Goal: Complete application form: Complete application form

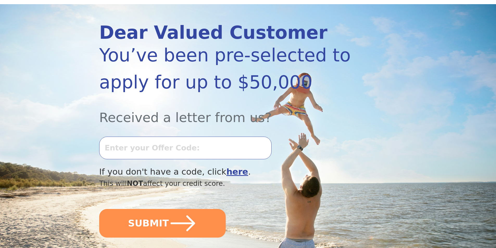
scroll to position [78, 0]
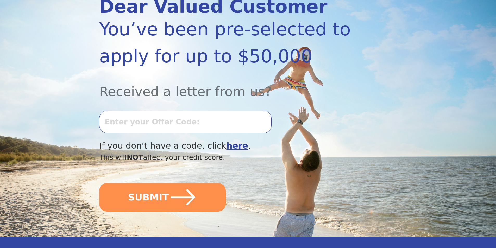
click at [130, 121] on input "text" at bounding box center [185, 122] width 172 height 22
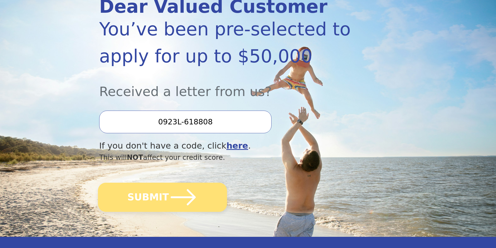
type input "0923L-618808"
click at [161, 196] on button "SUBMIT" at bounding box center [162, 197] width 129 height 29
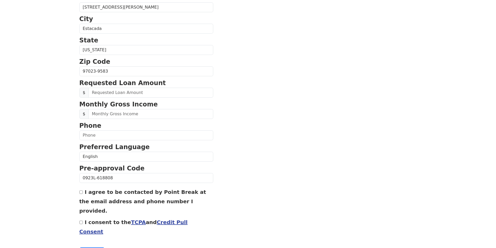
scroll to position [166, 0]
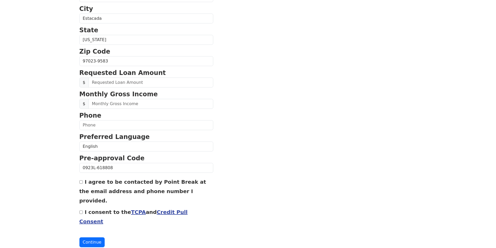
click at [155, 209] on link "Credit Pull Consent" at bounding box center [133, 217] width 108 height 16
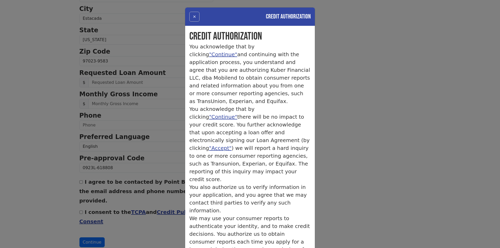
click at [192, 17] on button "×" at bounding box center [194, 17] width 10 height 10
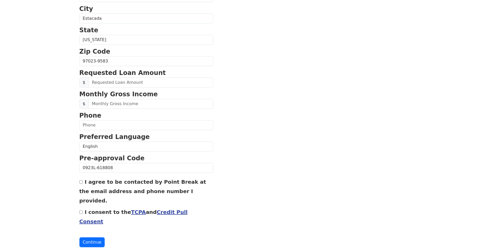
scroll to position [10, 0]
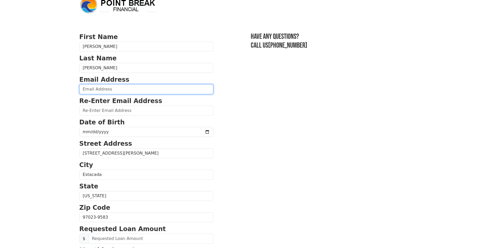
click at [135, 92] on input "email" at bounding box center [146, 89] width 134 height 10
type input "beavernation1@gmail.com"
type input "(971) 720-4577"
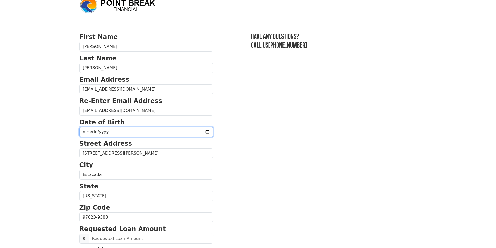
click at [163, 132] on input "date" at bounding box center [146, 132] width 134 height 10
type input "1969-12-14"
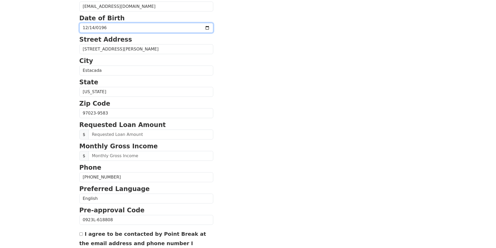
scroll to position [140, 0]
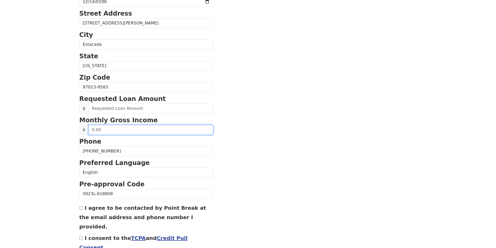
click at [183, 129] on input "text" at bounding box center [151, 130] width 125 height 10
type input "18,000.00"
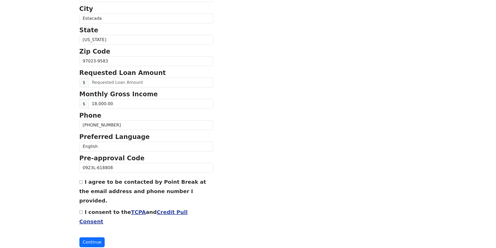
click at [80, 183] on input "I agree to be contacted by Point Break at the email address and phone number I …" at bounding box center [80, 181] width 3 height 3
checkbox input "true"
click at [81, 211] on input "I consent to the TCPA and Credit Pull Consent" at bounding box center [80, 212] width 3 height 3
checkbox input "true"
click at [91, 237] on button "Continue" at bounding box center [92, 242] width 26 height 10
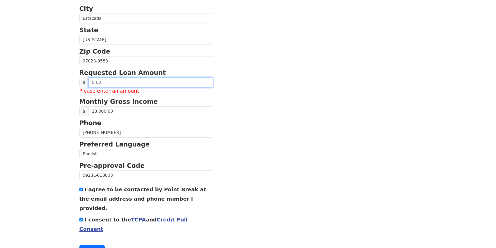
click at [118, 83] on input "text" at bounding box center [151, 83] width 125 height 10
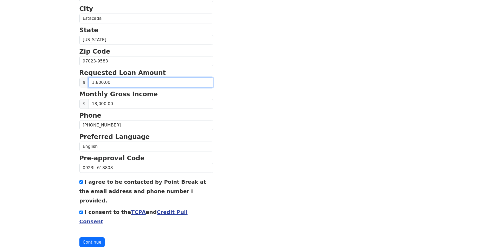
type input "18,000.00"
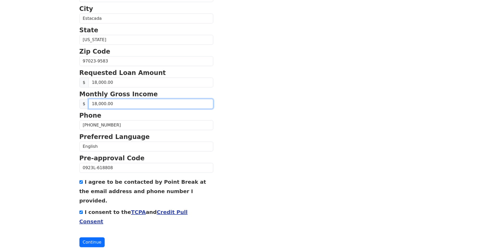
click at [115, 104] on input "18,000.00" at bounding box center [151, 104] width 125 height 10
type input "8,000.00"
click at [93, 237] on button "Continue" at bounding box center [92, 242] width 26 height 10
